Goal: Information Seeking & Learning: Compare options

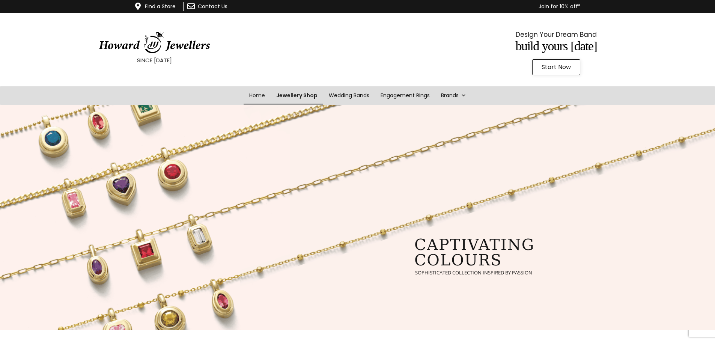
click at [301, 94] on link "Jewellery Shop" at bounding box center [297, 95] width 53 height 18
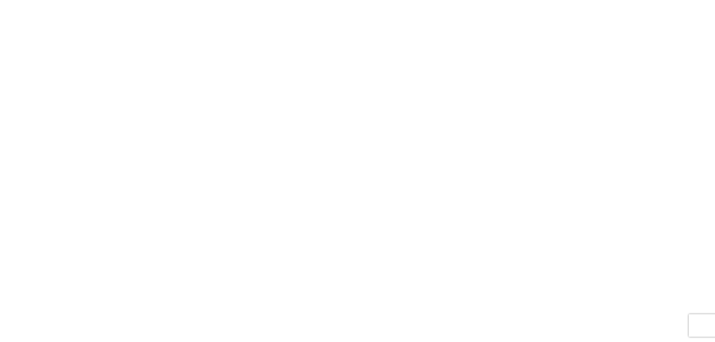
scroll to position [146, 0]
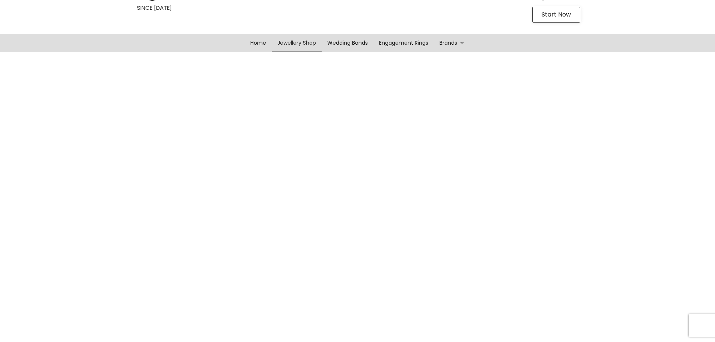
scroll to position [33, 0]
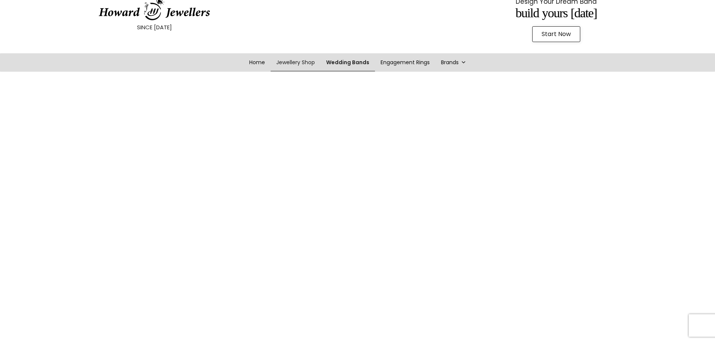
click at [354, 61] on link "Wedding Bands" at bounding box center [348, 62] width 54 height 18
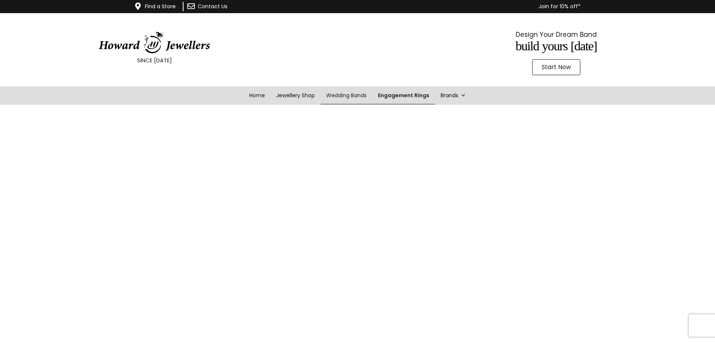
click at [413, 98] on link "Engagement Rings" at bounding box center [403, 95] width 63 height 18
click at [337, 94] on link "Wedding Bands" at bounding box center [348, 95] width 54 height 18
